Goal: Register for event/course

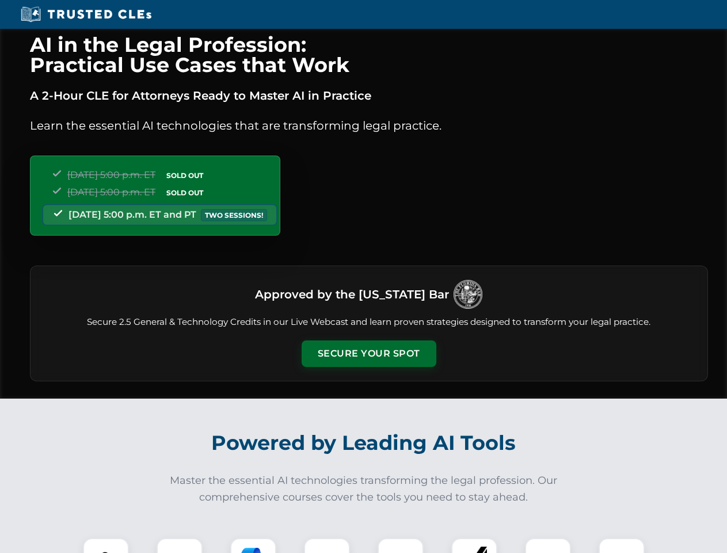
click at [369, 354] on button "Secure Your Spot" at bounding box center [369, 353] width 135 height 26
click at [106, 545] on img at bounding box center [105, 560] width 33 height 33
click at [180, 545] on div at bounding box center [180, 561] width 46 height 46
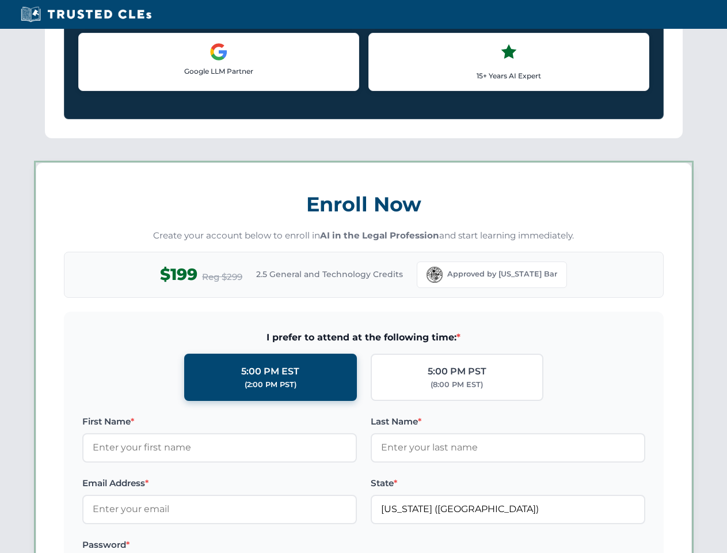
click at [327, 545] on label "Password *" at bounding box center [219, 545] width 275 height 14
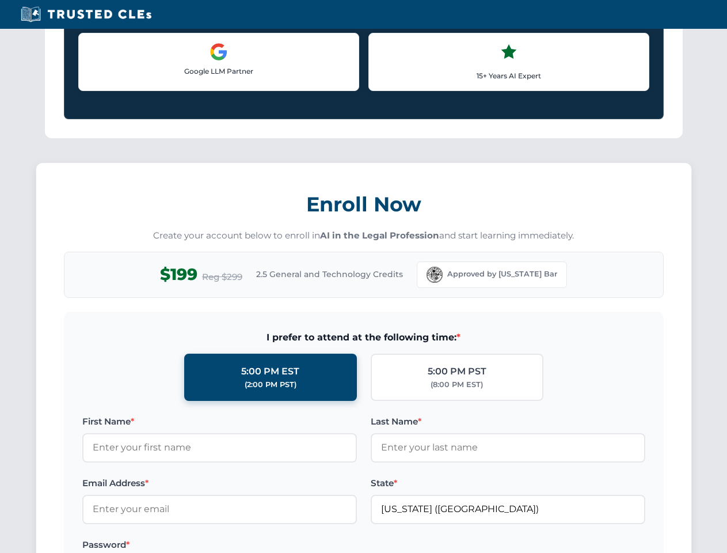
scroll to position [1131, 0]
